Goal: Information Seeking & Learning: Find contact information

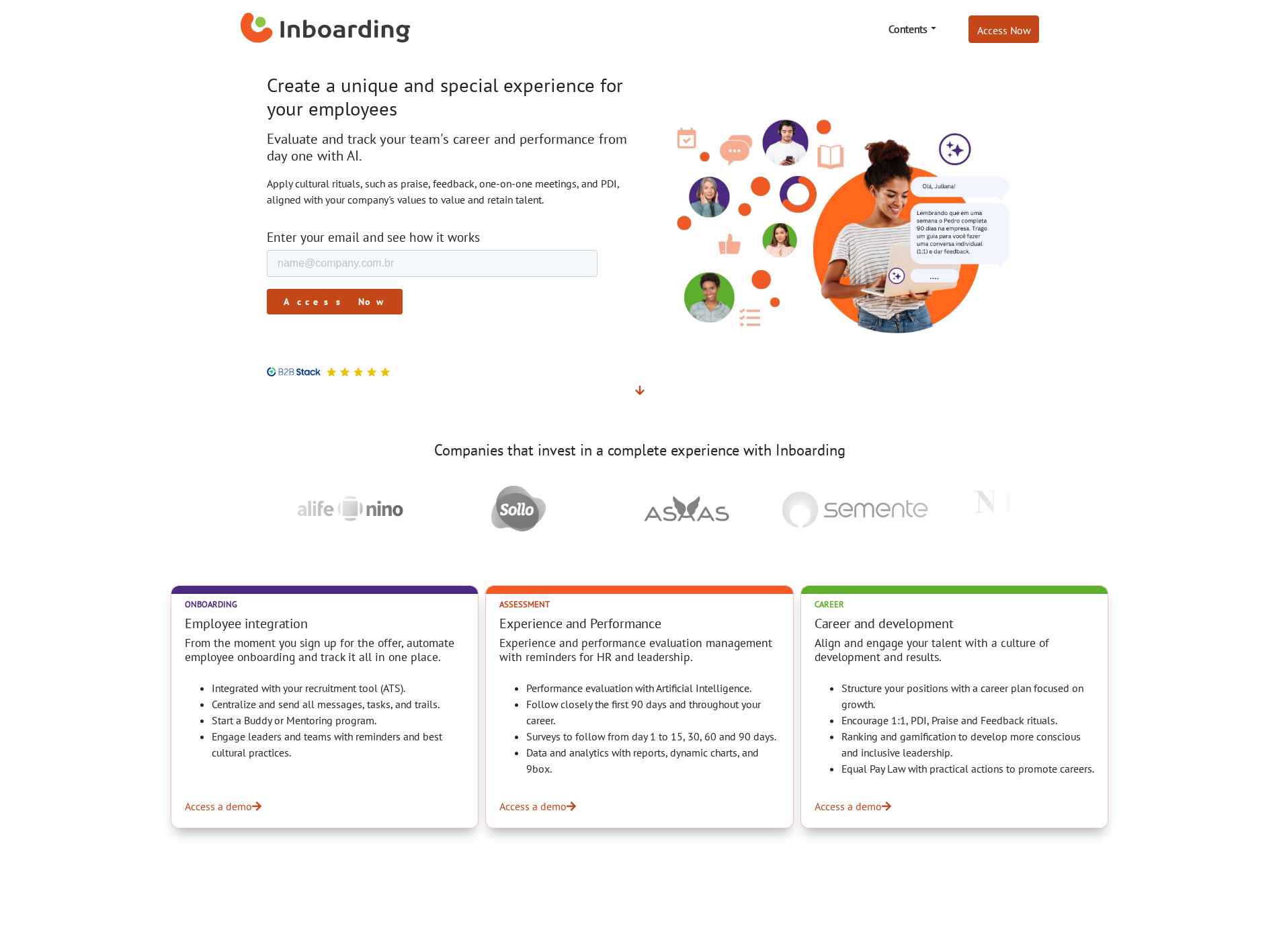
click at [164, 226] on section "Create a unique and special experience for your employees Evaluate and track yo…" at bounding box center [640, 236] width 1279 height 357
click at [927, 26] on link "Contents" at bounding box center [912, 29] width 58 height 27
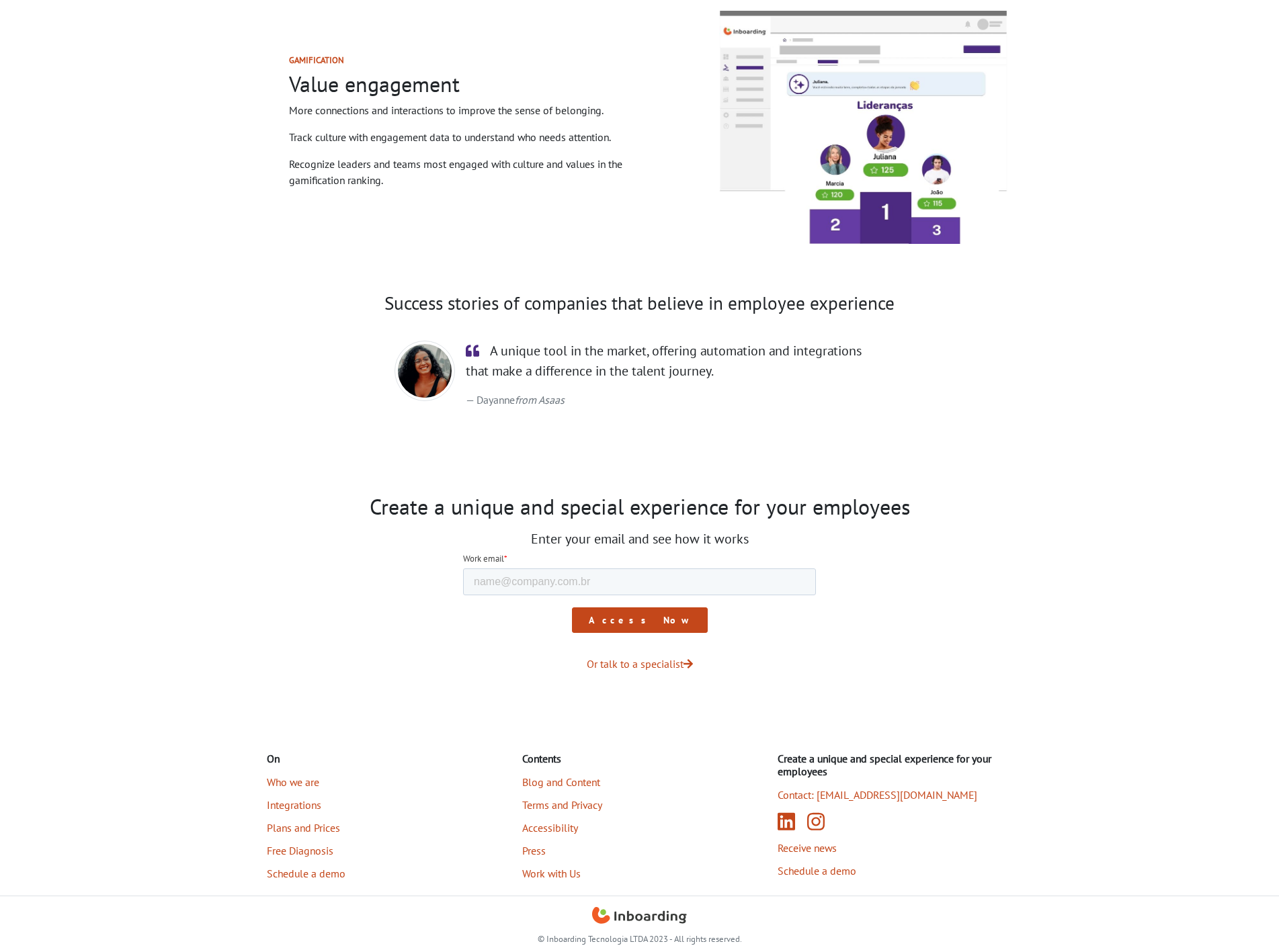
scroll to position [1731, 0]
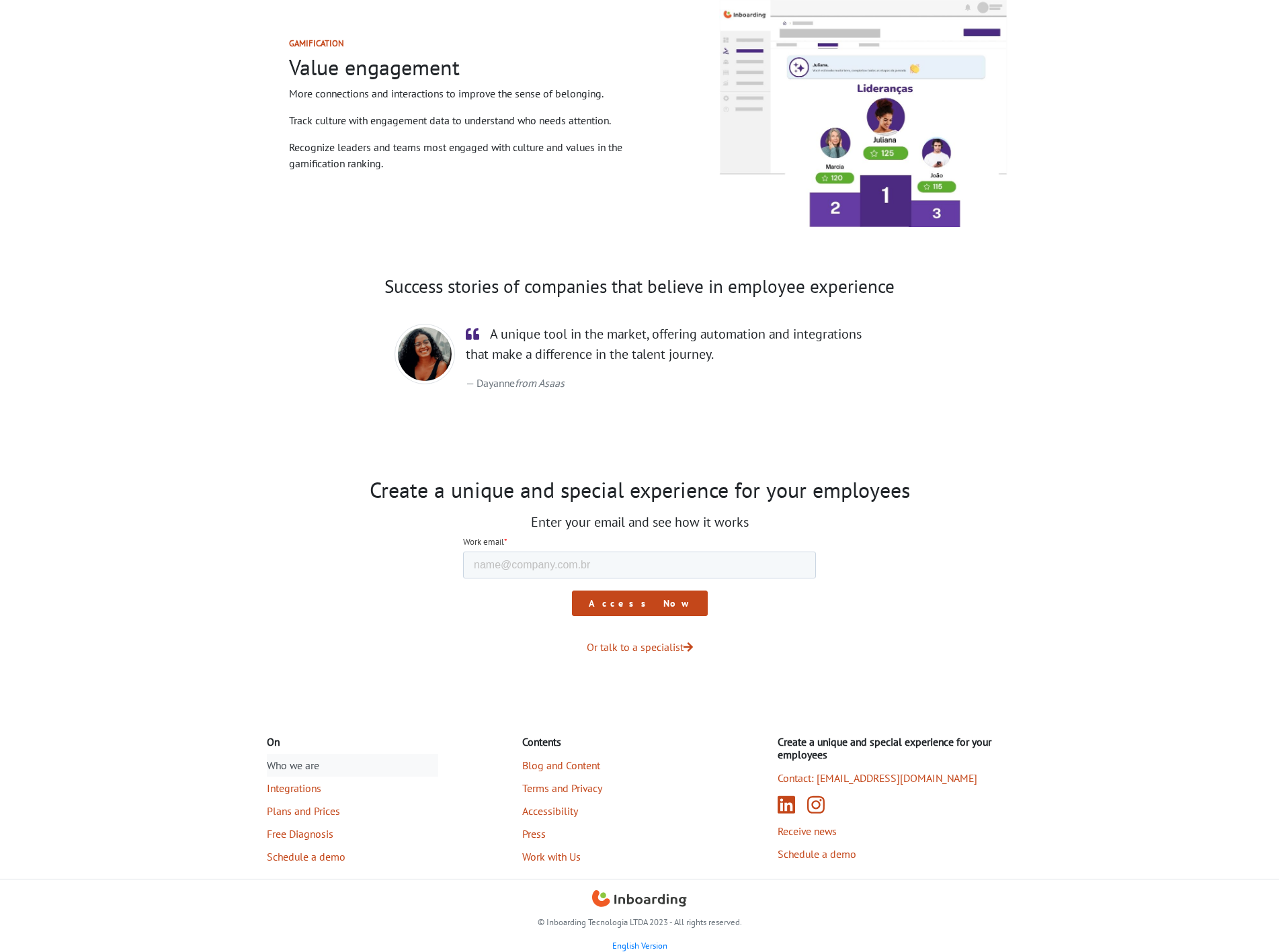
click at [295, 764] on font "Who we are" at bounding box center [293, 765] width 52 height 13
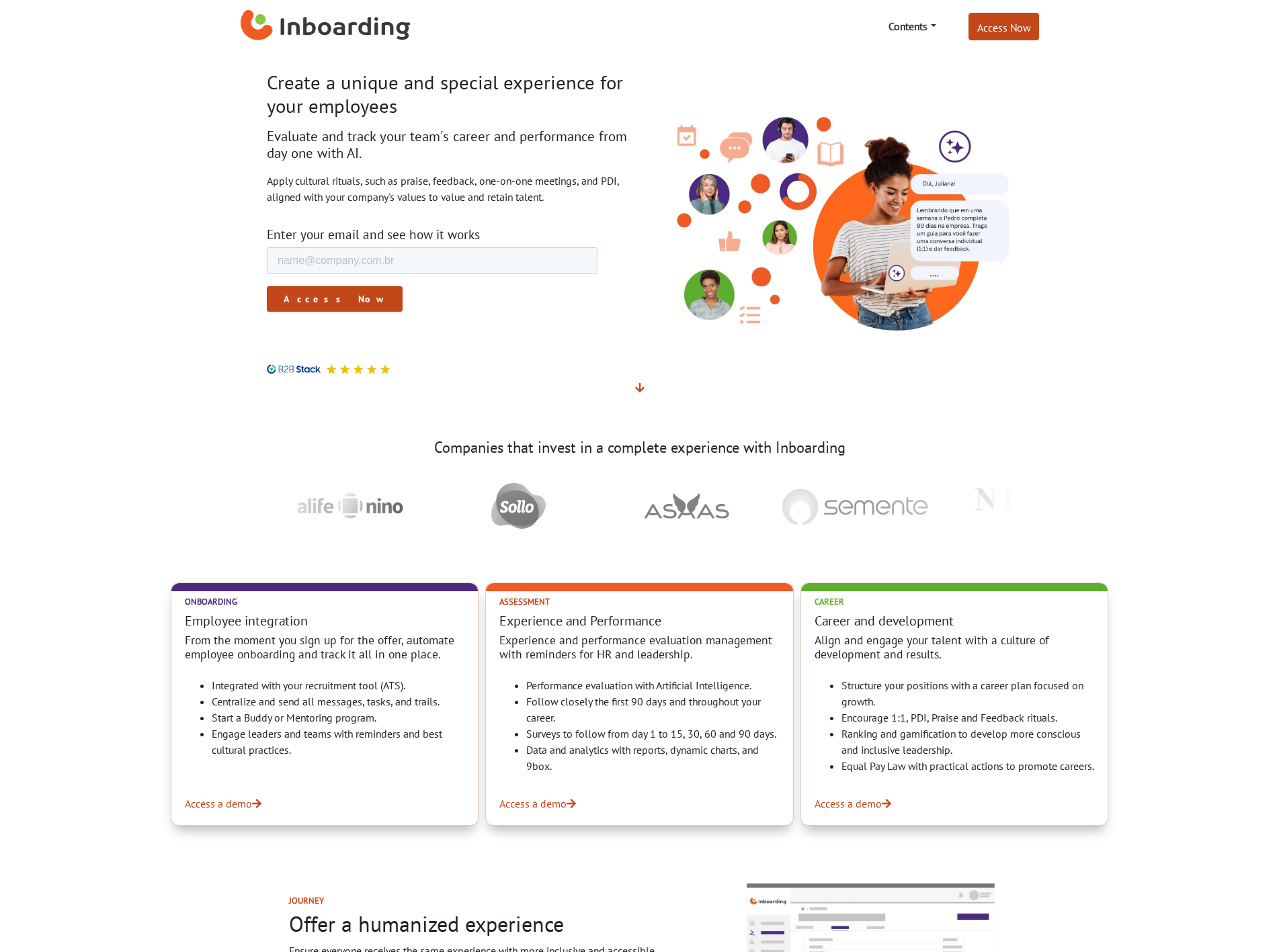
scroll to position [0, 0]
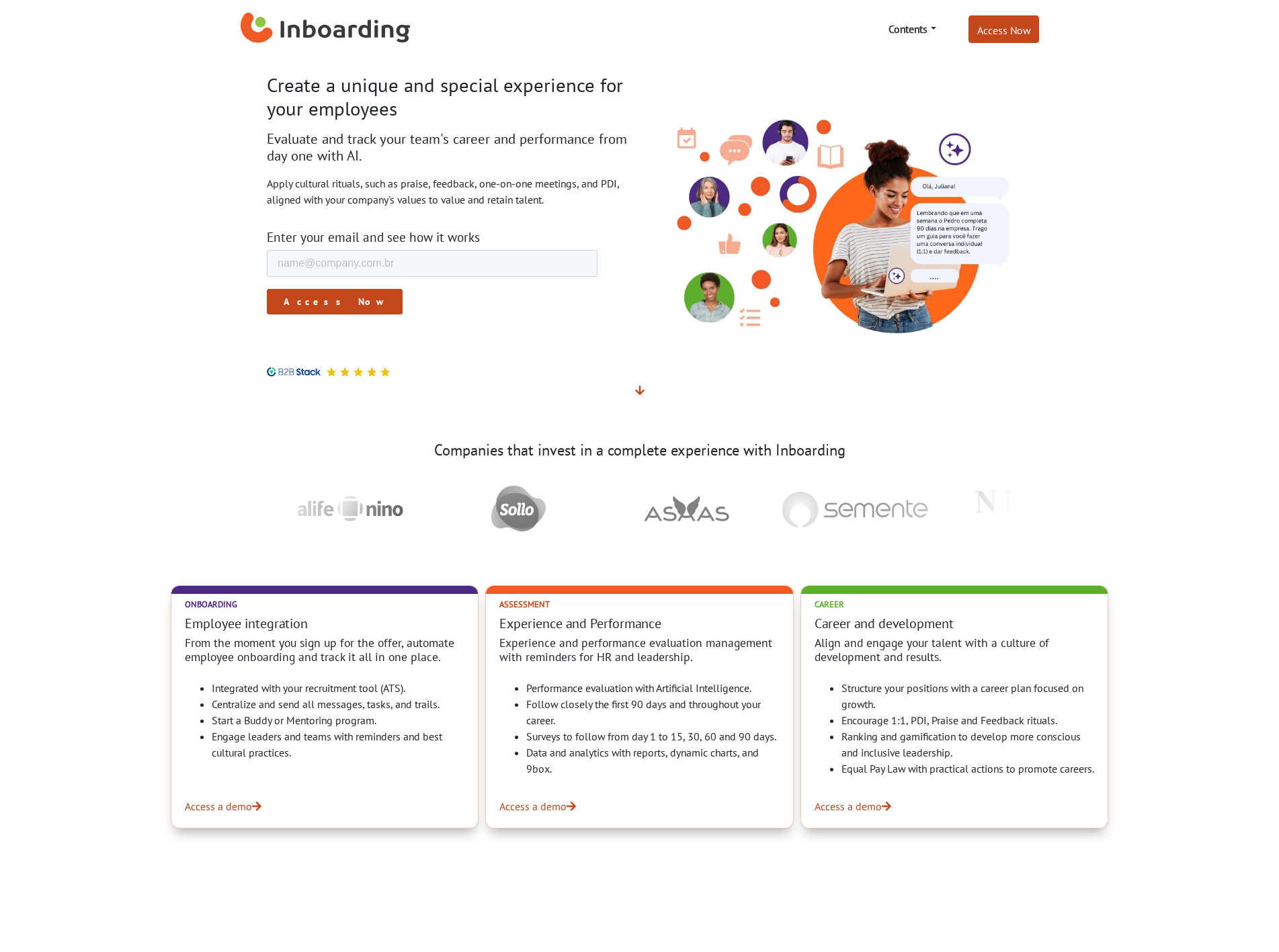
click at [257, 188] on div "Create a unique and special experience for your employees Evaluate and track yo…" at bounding box center [449, 225] width 383 height 303
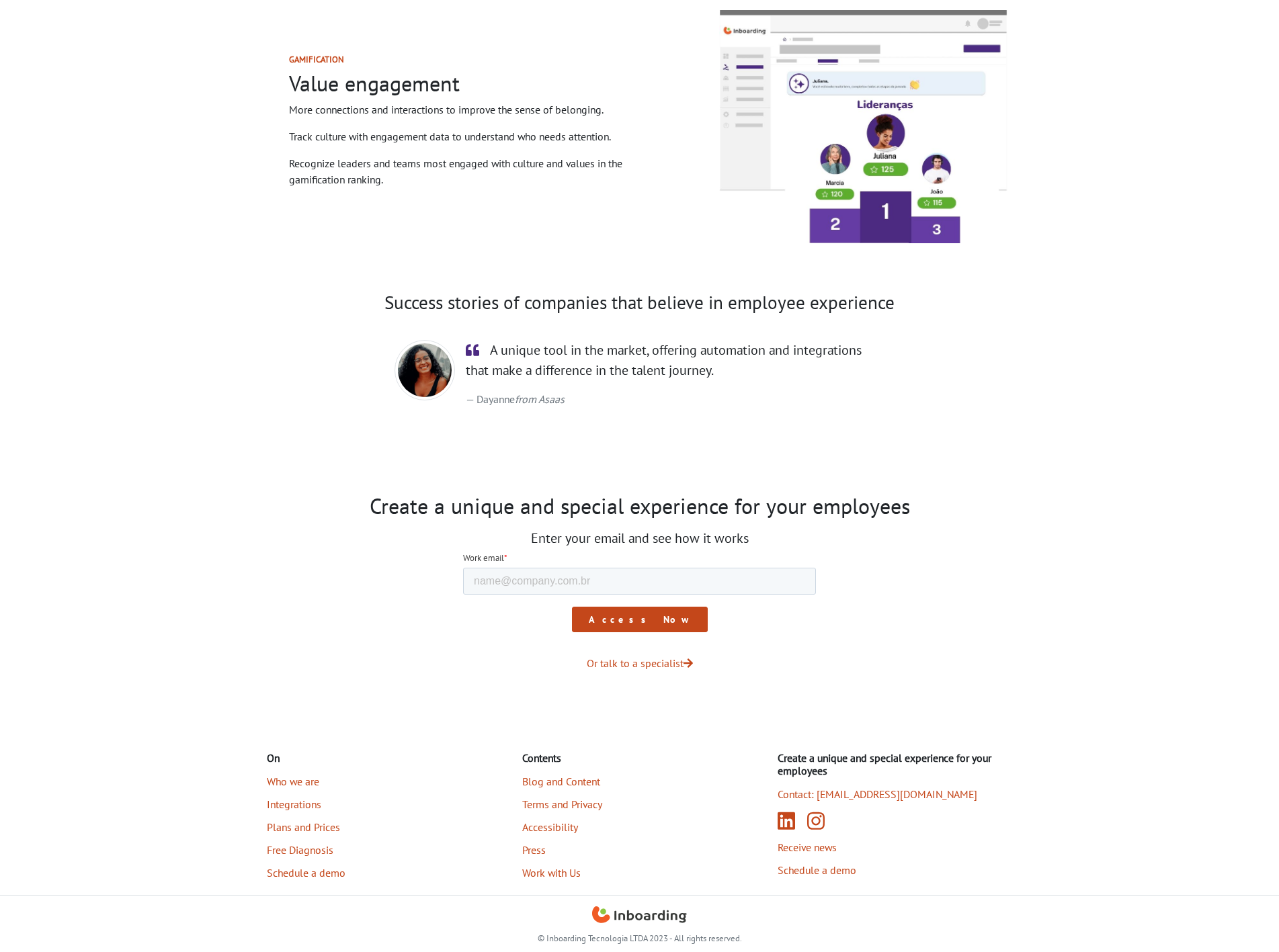
scroll to position [1731, 0]
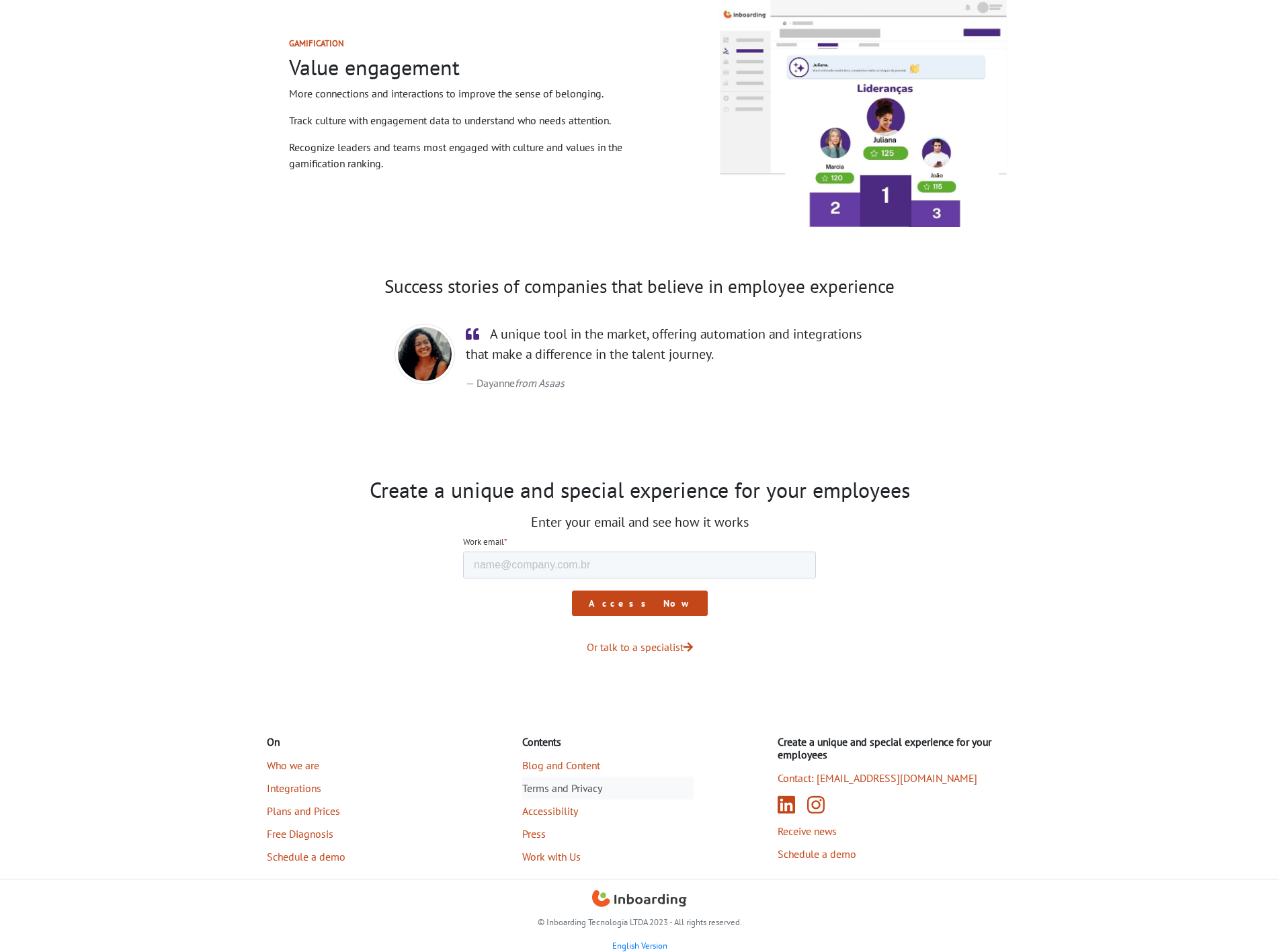
click at [561, 789] on font "Terms and Privacy" at bounding box center [562, 788] width 80 height 13
click at [541, 763] on font "Blog and Content" at bounding box center [561, 765] width 78 height 13
click at [531, 830] on font "Press" at bounding box center [534, 834] width 24 height 13
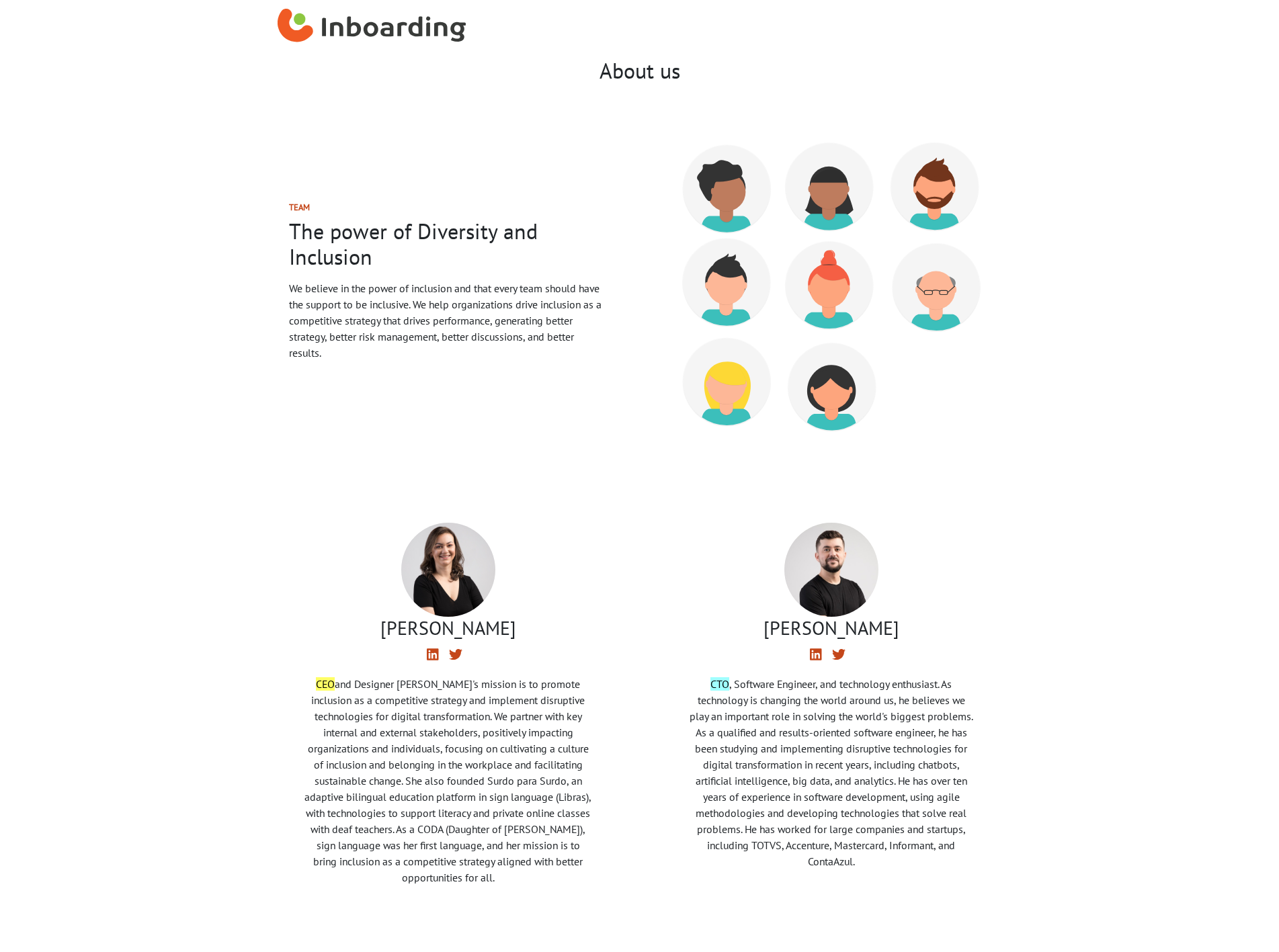
click at [327, 321] on font "We believe in the power of inclusion and that every team should have the suppor…" at bounding box center [445, 321] width 313 height 78
drag, startPoint x: 301, startPoint y: 230, endPoint x: 520, endPoint y: 361, distance: 255.2
click at [514, 354] on div "Team The power of Diversity and Inclusion We believe in the power of inclusion …" at bounding box center [449, 287] width 383 height 234
click at [528, 396] on div "Team The power of Diversity and Inclusion We believe in the power of inclusion …" at bounding box center [449, 287] width 383 height 234
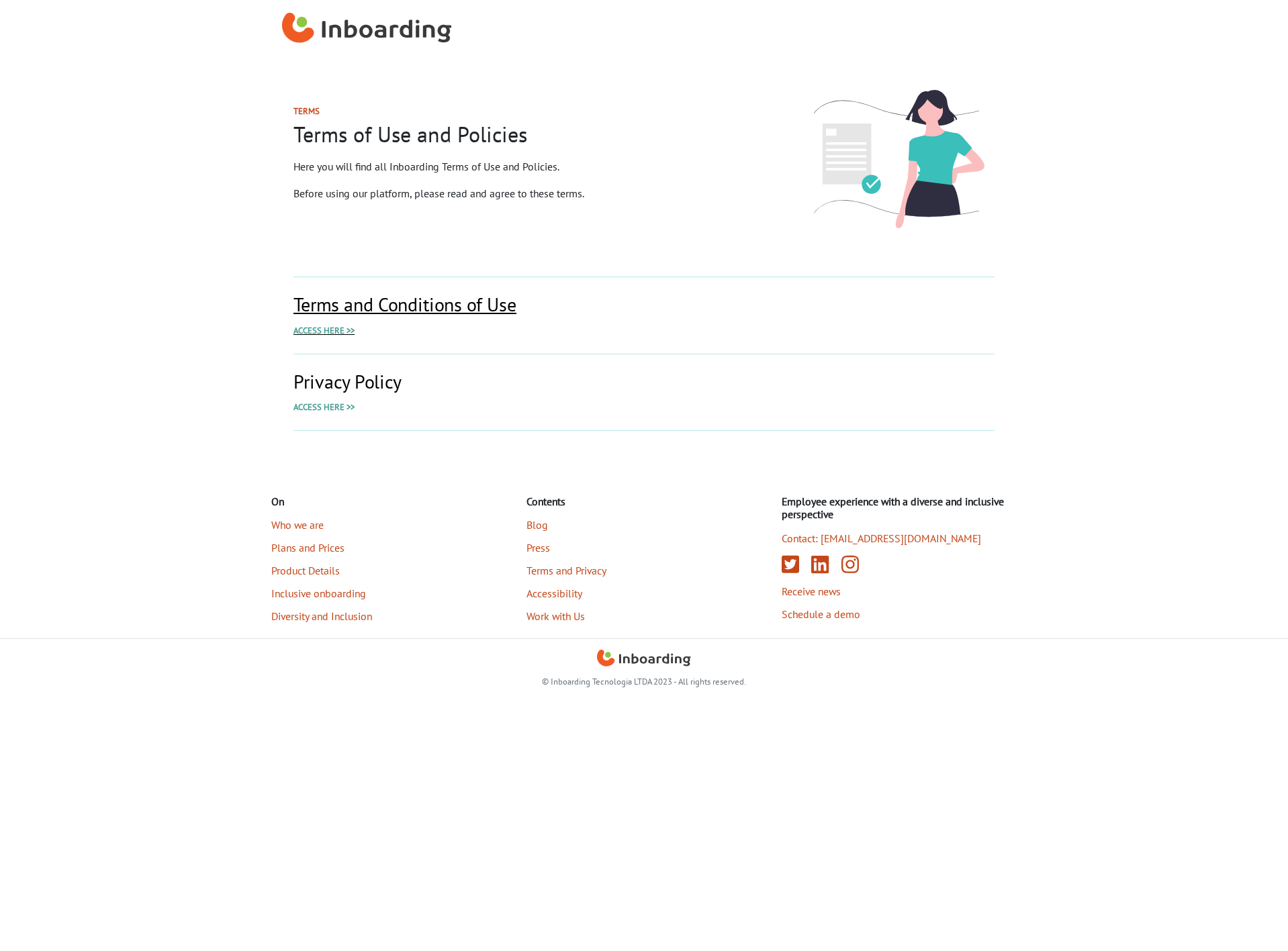
click at [335, 332] on font "Access here >>" at bounding box center [324, 330] width 61 height 11
click at [329, 401] on link "Privacy Policy Access here >>" at bounding box center [644, 392] width 701 height 43
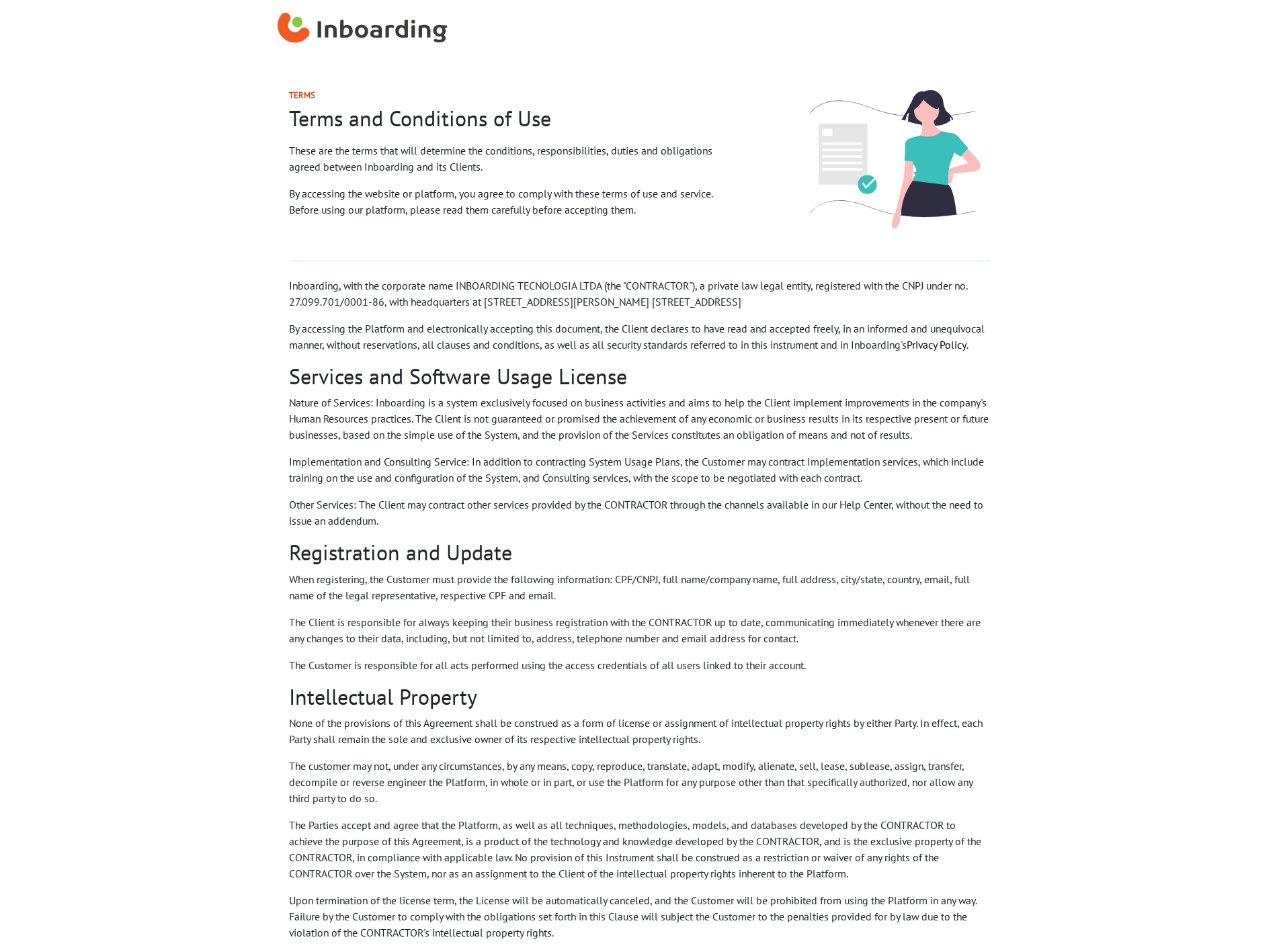
click at [581, 325] on font "By accessing the Platform and electronically accepting this document, the Clien…" at bounding box center [637, 337] width 696 height 30
drag, startPoint x: 804, startPoint y: 163, endPoint x: 458, endPoint y: 257, distance: 358.5
click at [458, 257] on div "Terms Terms and Conditions of Use These are the terms that will determine the c…" at bounding box center [512, 159] width 511 height 203
drag, startPoint x: 929, startPoint y: 301, endPoint x: 878, endPoint y: 309, distance: 51.6
click at [878, 309] on p "Inboarding, with the corporate name INBOARDING TECNOLOGIA LTDA (the "CONTRACTOR…" at bounding box center [640, 294] width 702 height 32
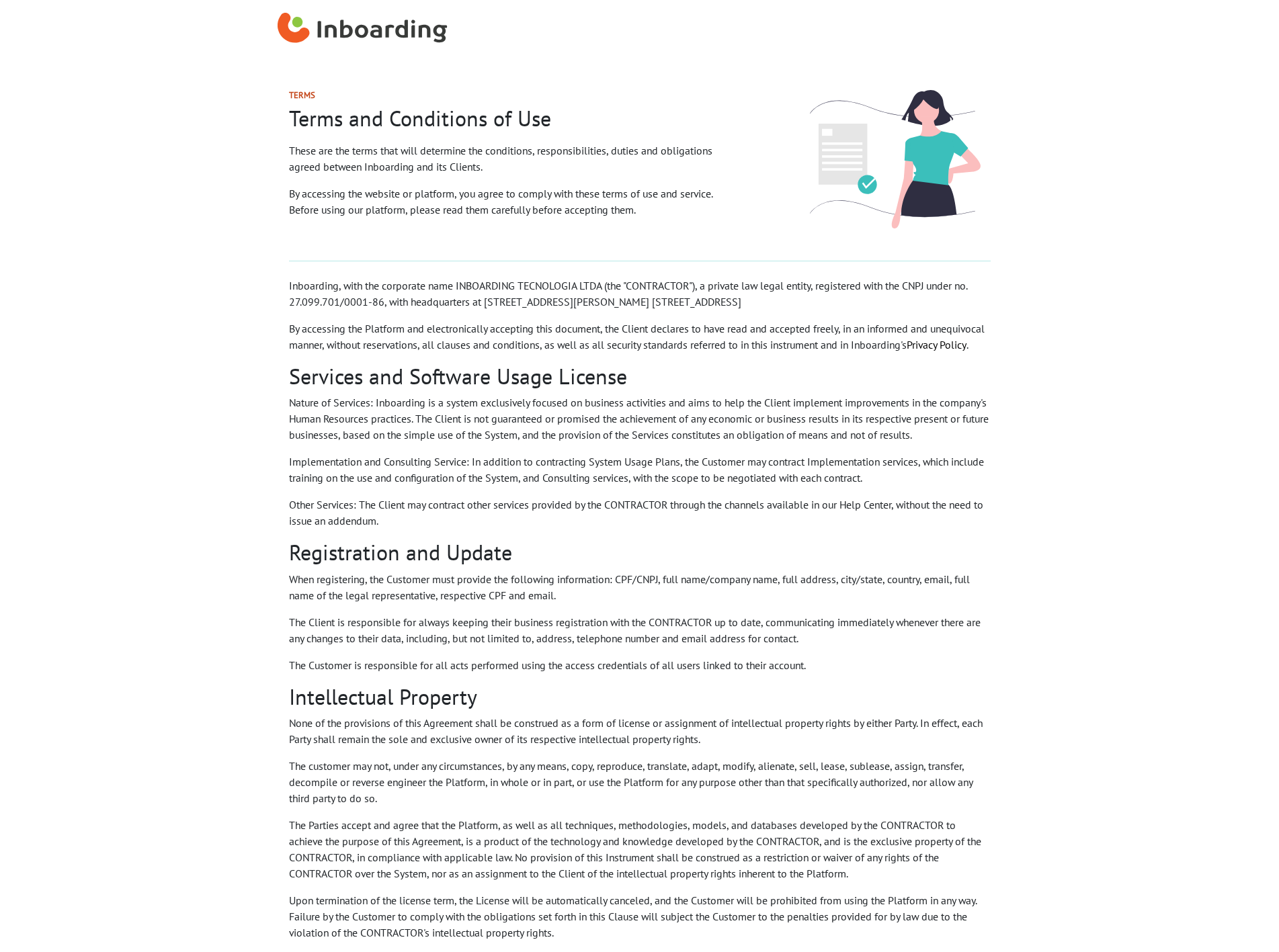
copy font "89201-100,"
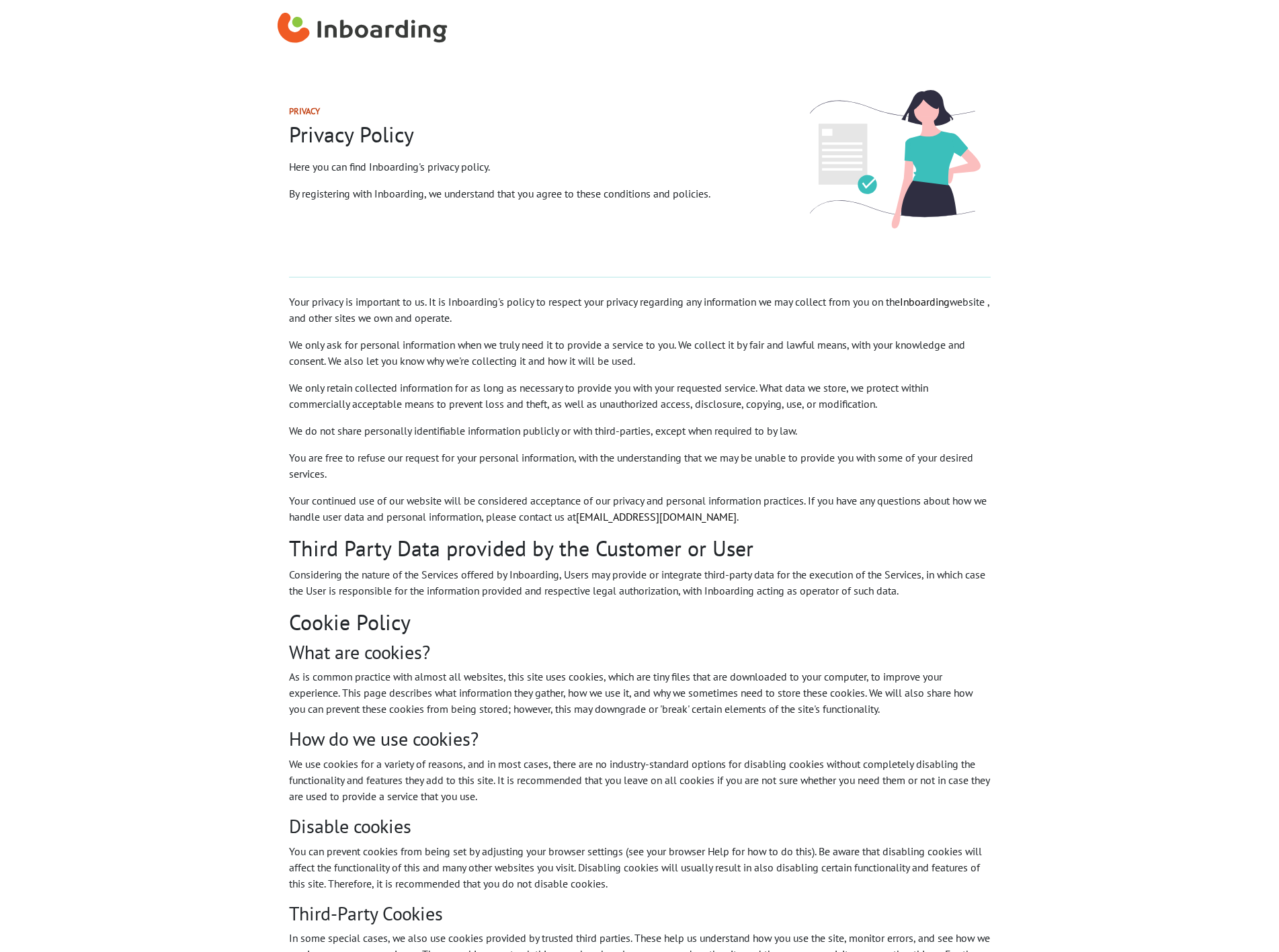
click at [559, 397] on p "We only retain collected information for as long as necessary to provide you wi…" at bounding box center [640, 396] width 702 height 32
click at [543, 402] on font "We only retain collected information for as long as necessary to provide you wi…" at bounding box center [609, 396] width 640 height 30
